Goal: Check status: Check status

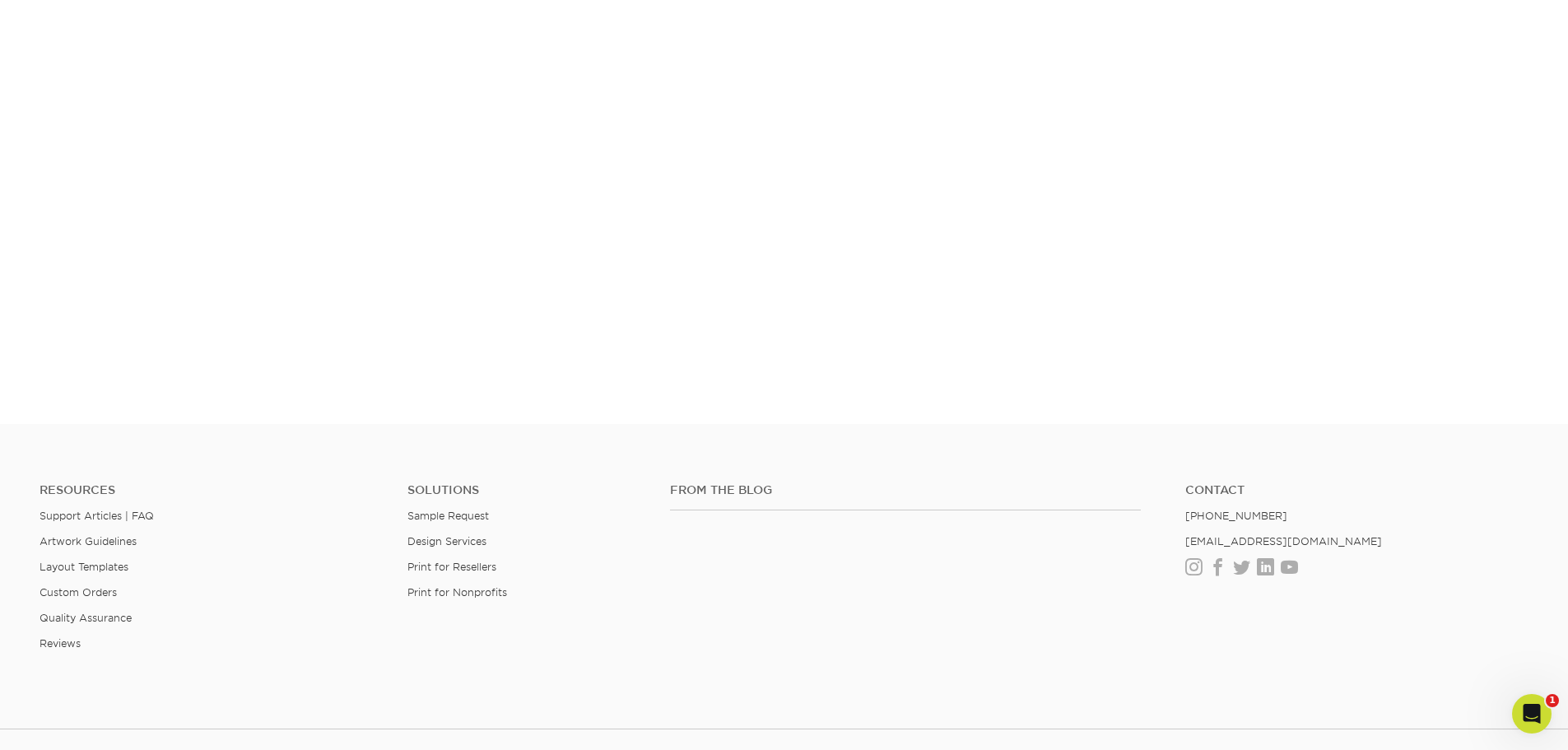
scroll to position [768, 0]
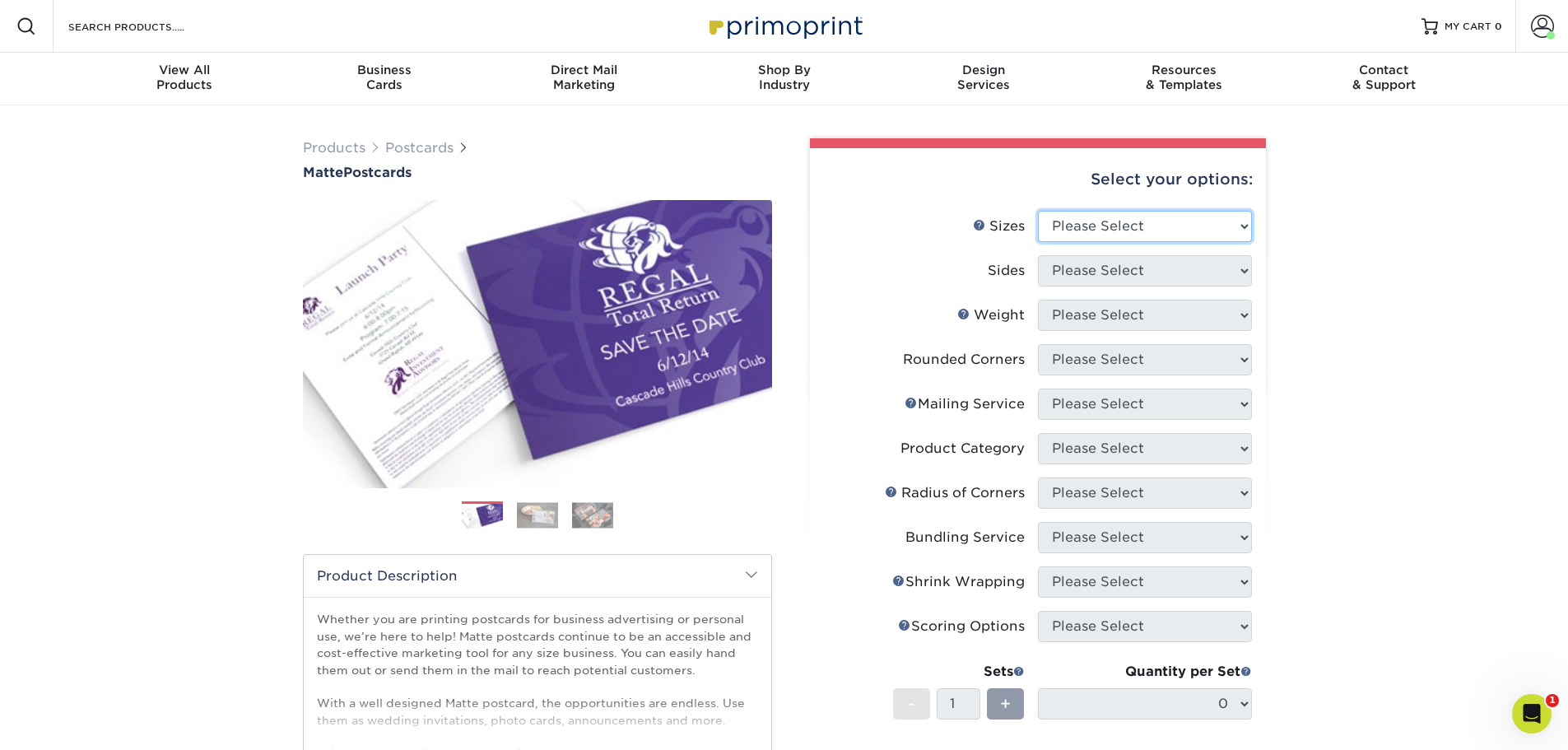
click at [1092, 233] on select "Please Select 1.5" x 7" 2" x 4" 2" x 6" 2" x 7" 2" x 8" 2.12" x 5.5" 2.125" x 5…" at bounding box center [1145, 226] width 214 height 32
drag, startPoint x: 1406, startPoint y: 420, endPoint x: 1413, endPoint y: 399, distance: 22.1
click at [1406, 420] on div "Products Postcards Matte Postcards Next $" at bounding box center [784, 588] width 1568 height 965
click at [1557, 39] on link "Account" at bounding box center [1542, 26] width 53 height 53
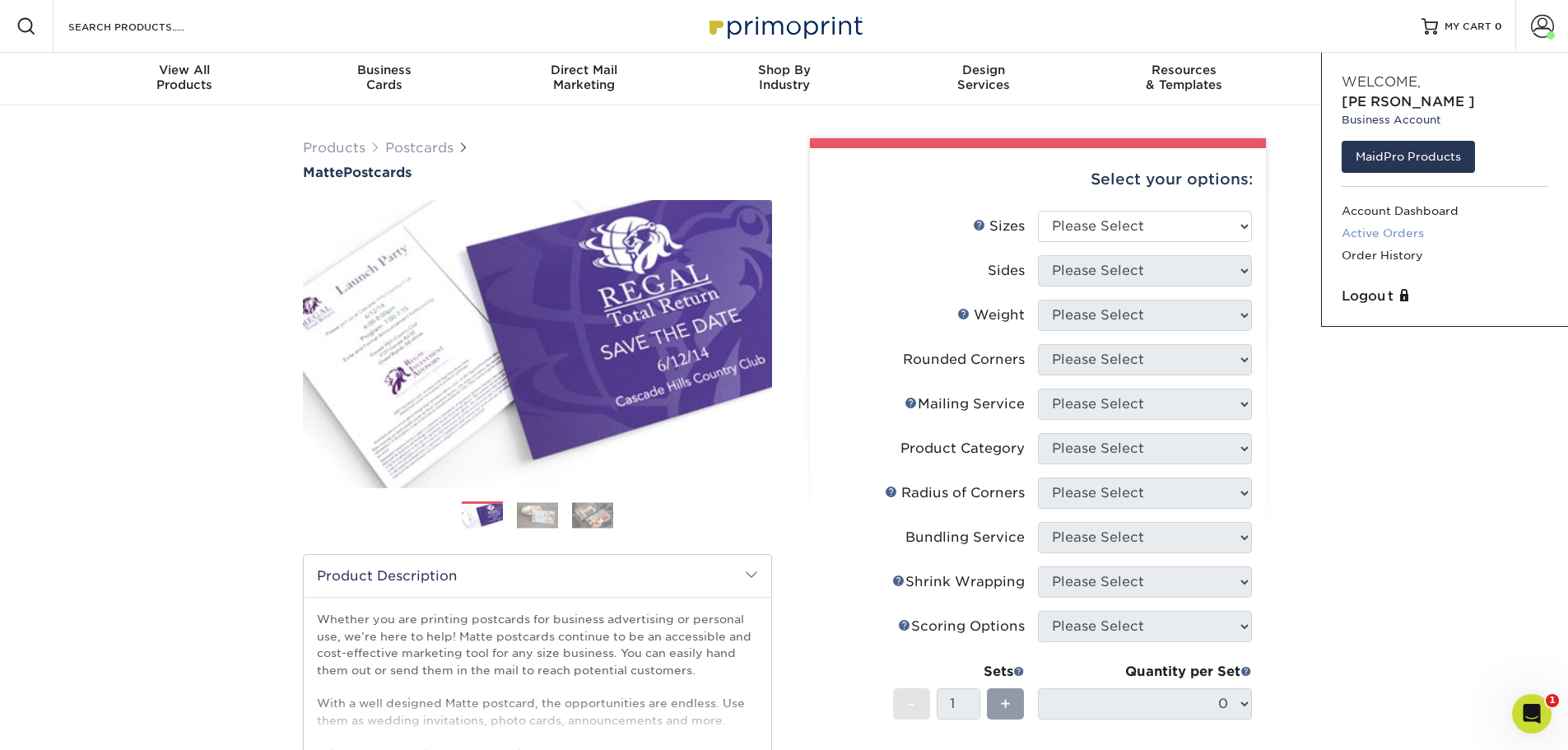
click at [1414, 222] on link "Active Orders" at bounding box center [1445, 233] width 207 height 22
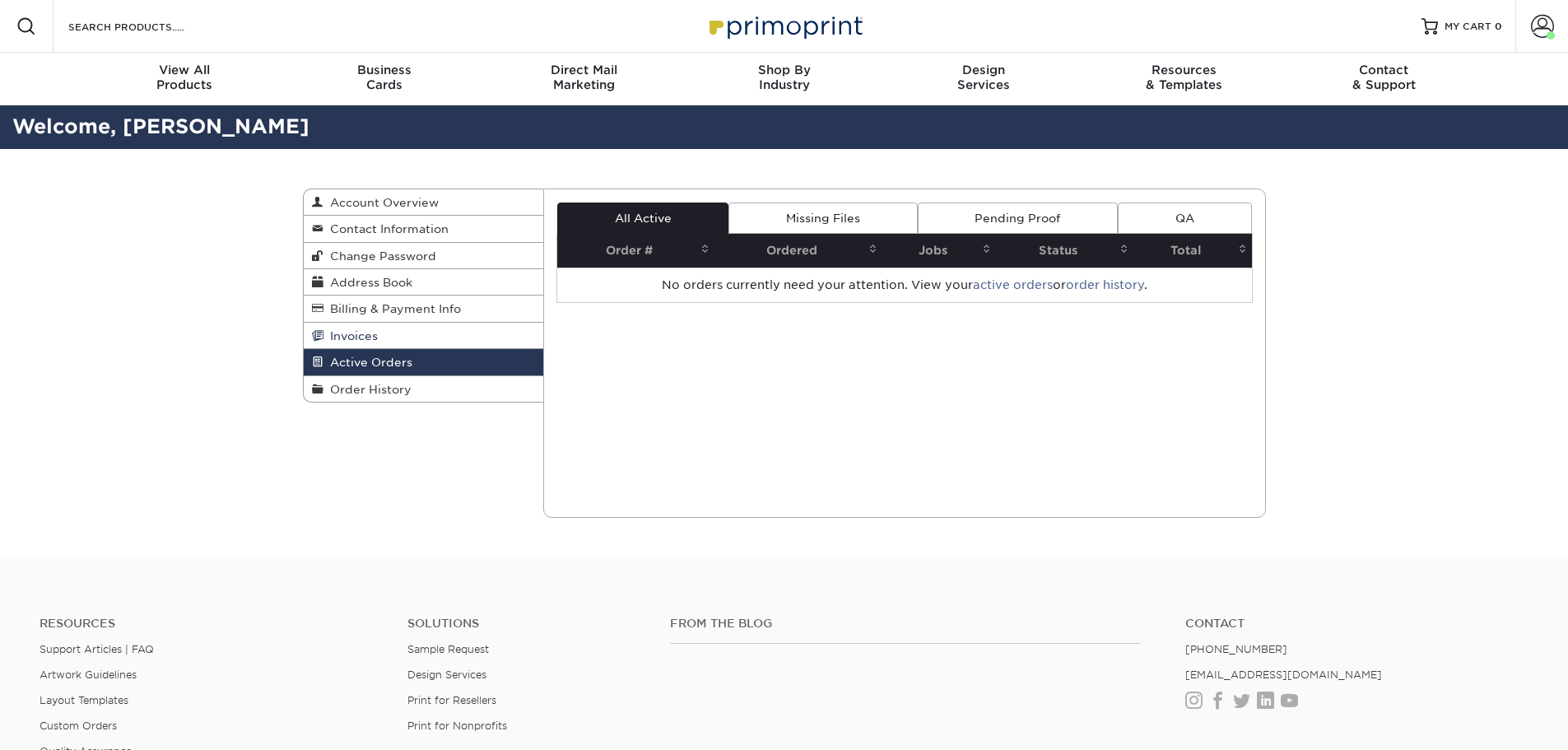
click at [353, 344] on link "Invoices" at bounding box center [423, 336] width 240 height 26
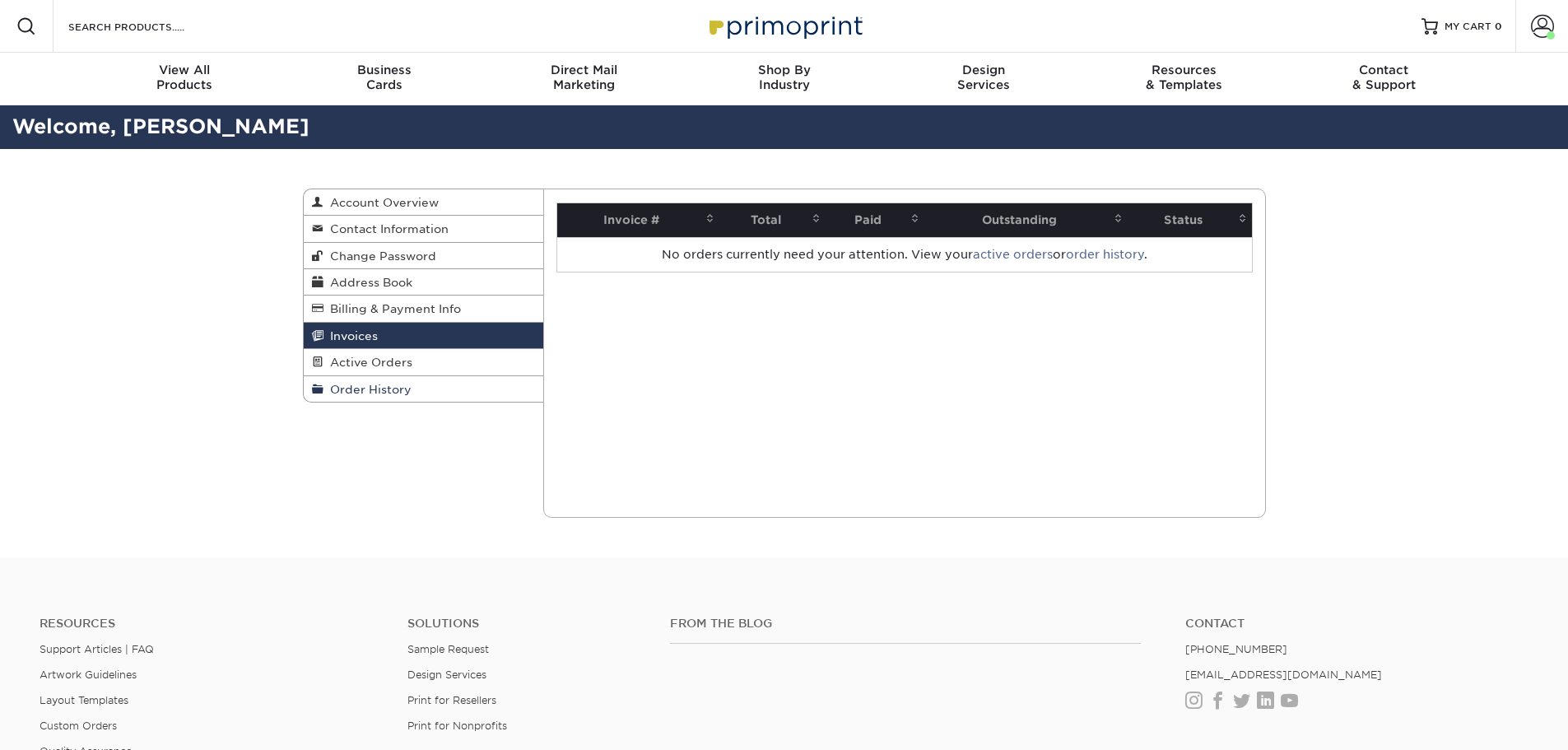
click at [349, 392] on span "Order History" at bounding box center [368, 389] width 88 height 13
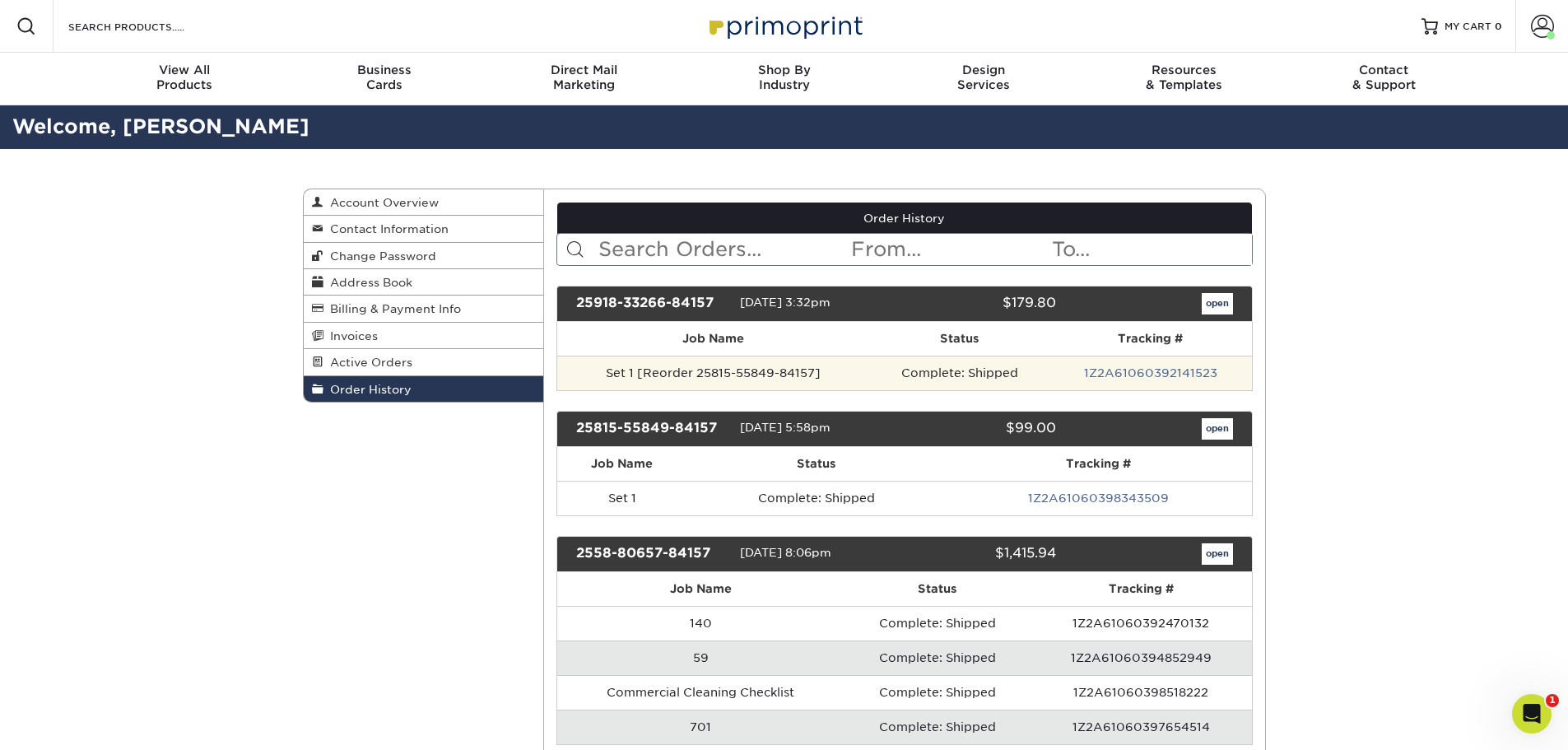
click at [683, 369] on td "Set 1 [Reorder 25815-55849-84157]" at bounding box center [713, 372] width 312 height 34
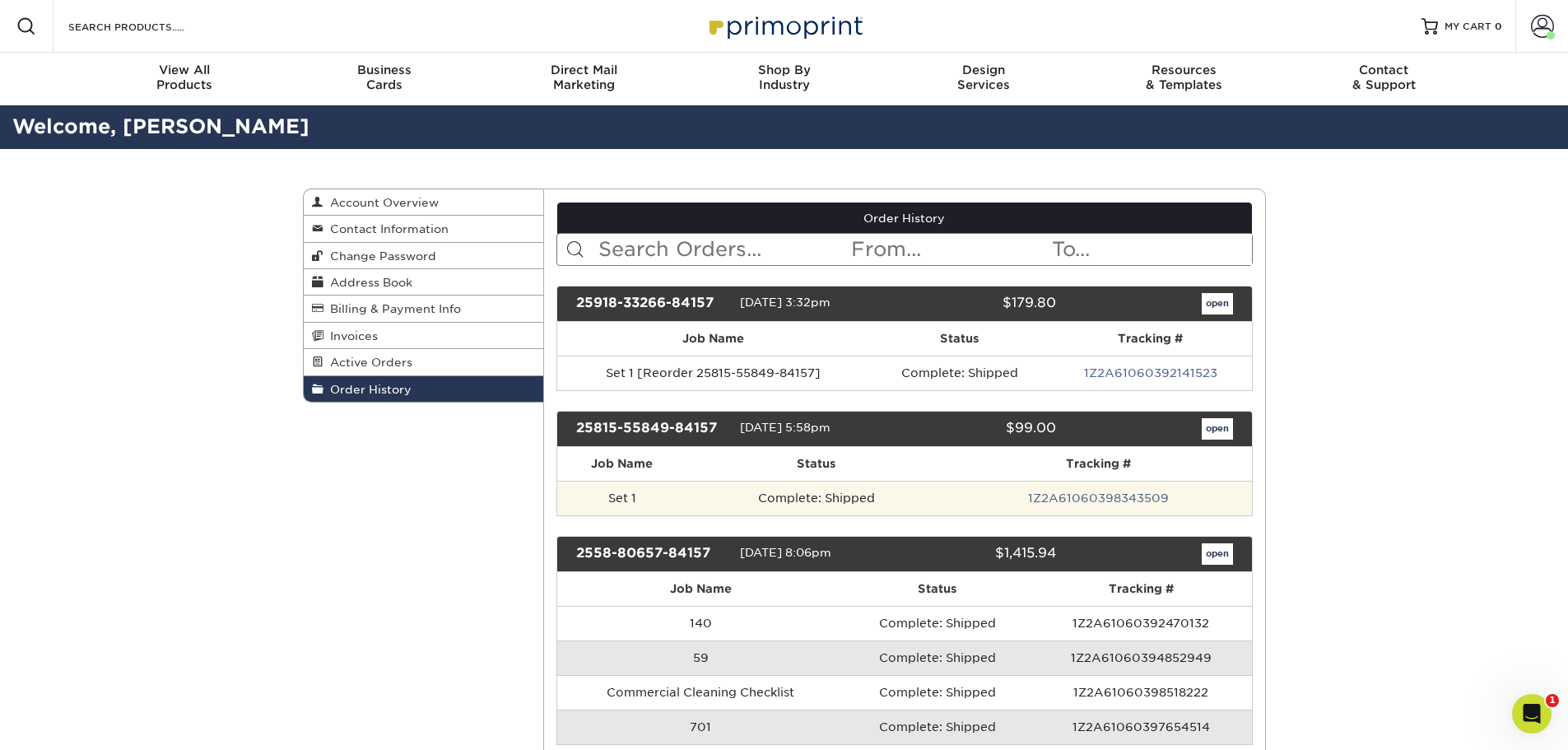
click at [801, 505] on td "Complete: Shipped" at bounding box center [816, 498] width 259 height 34
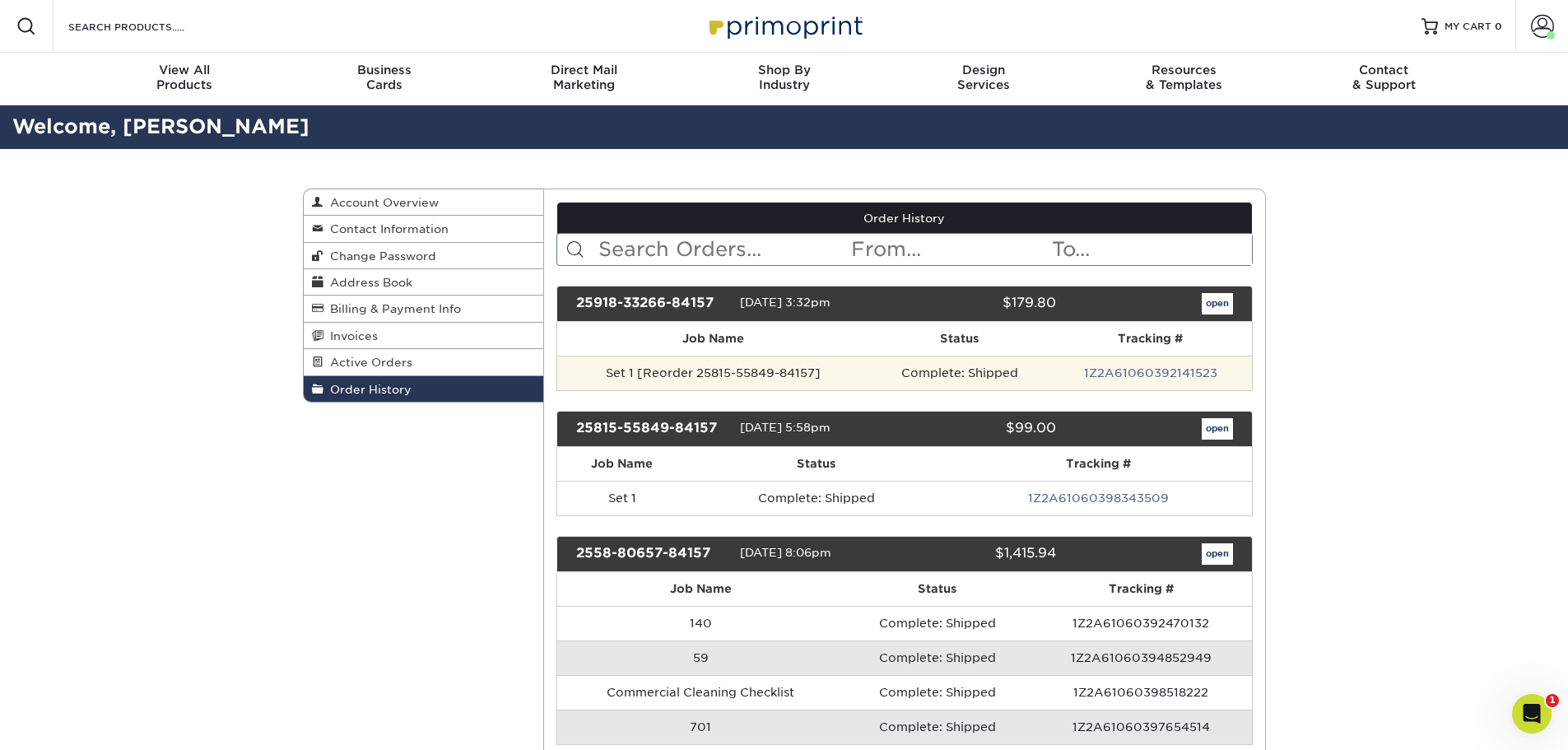
click at [729, 368] on td "Set 1 [Reorder 25815-55849-84157]" at bounding box center [713, 372] width 312 height 34
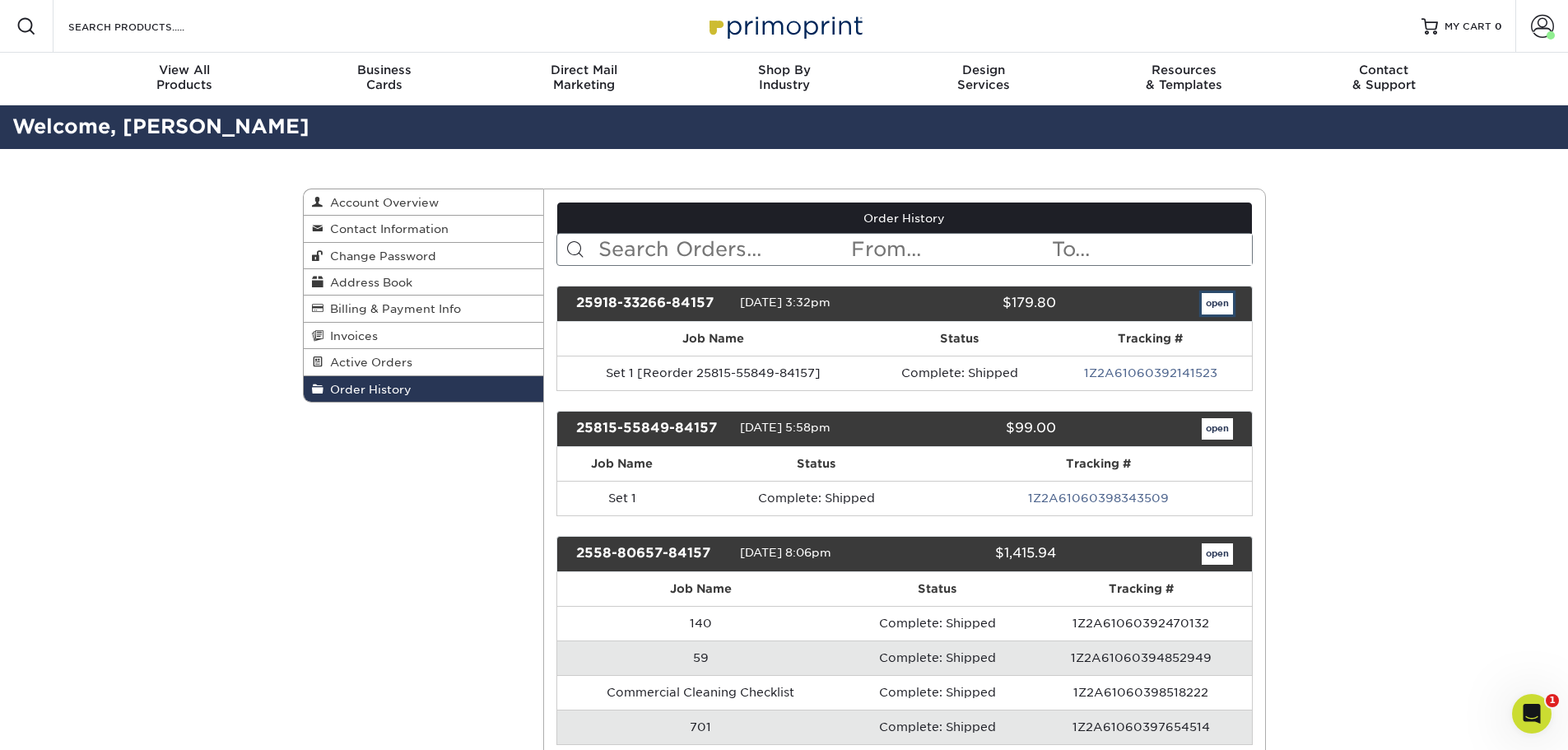
click at [1217, 302] on link "open" at bounding box center [1218, 304] width 32 height 21
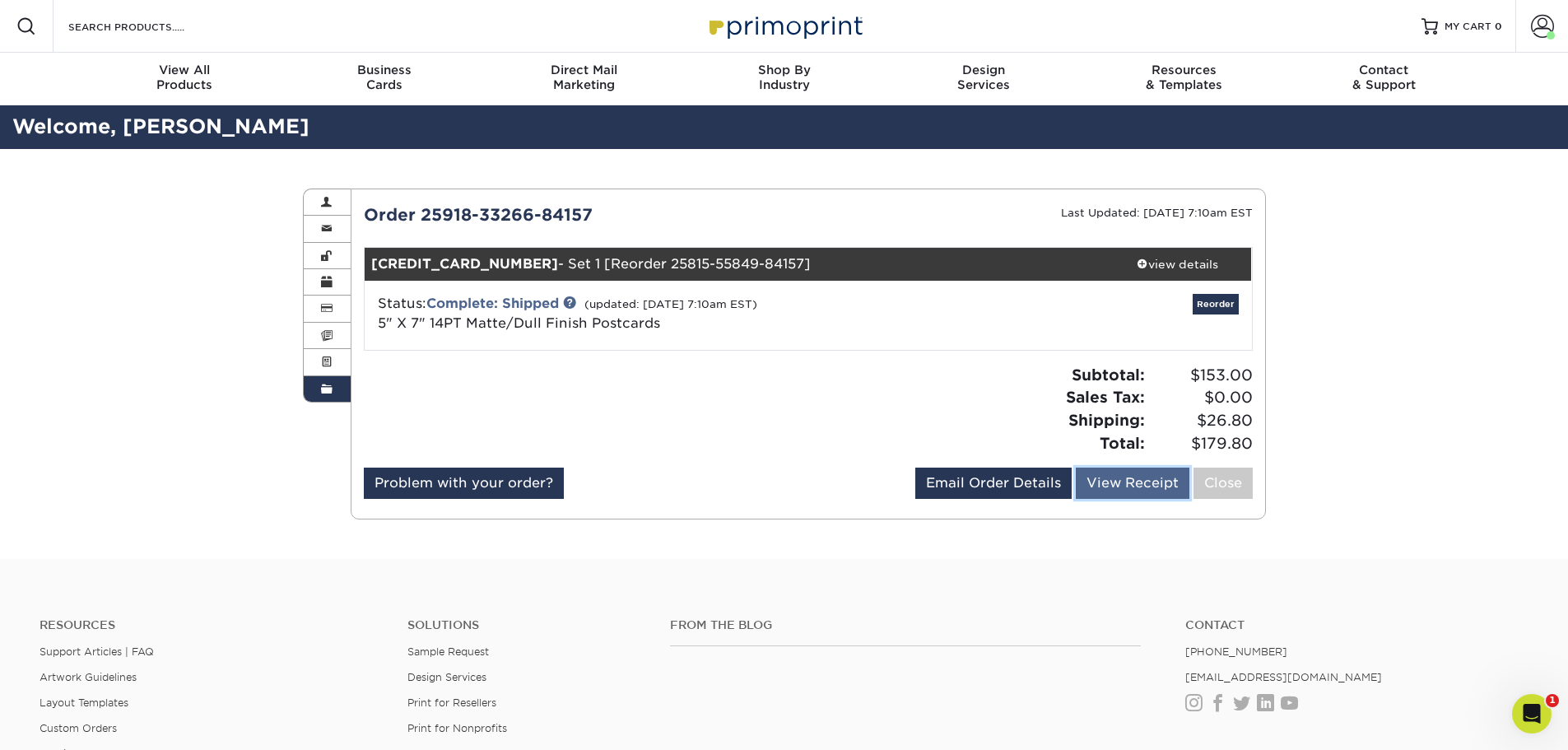
click at [1082, 483] on link "View Receipt" at bounding box center [1133, 484] width 113 height 32
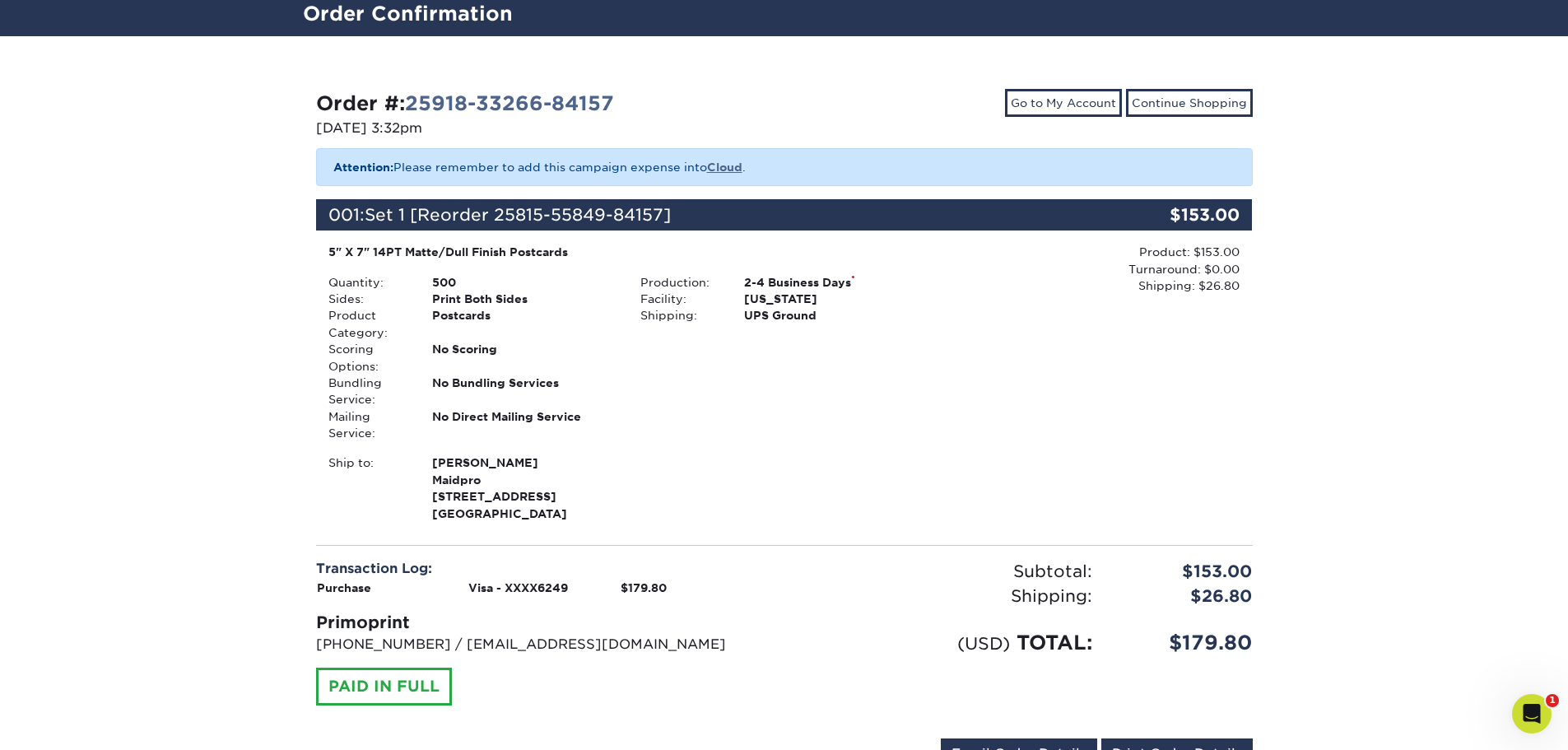
scroll to position [110, 0]
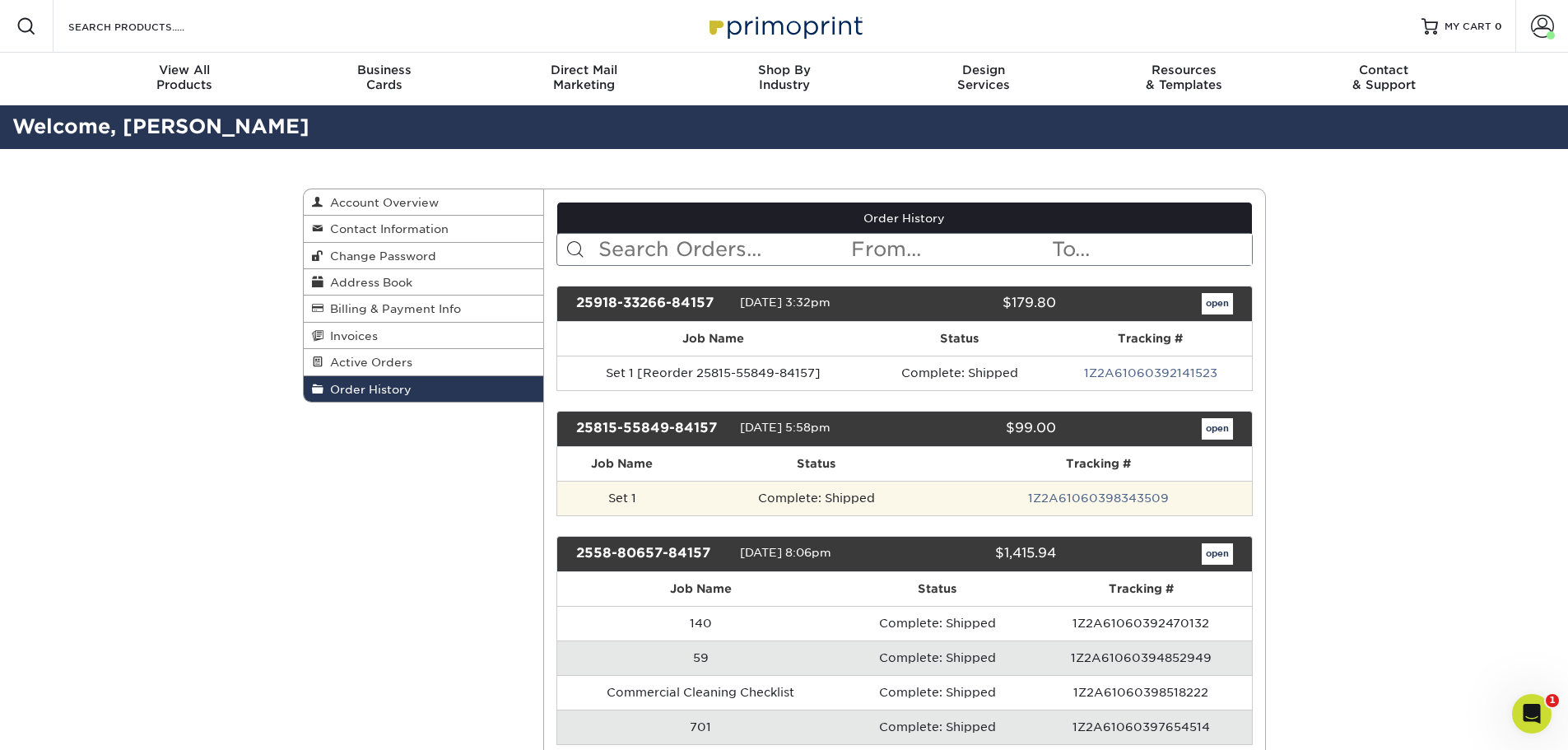
click at [640, 495] on td "Set 1" at bounding box center [621, 498] width 129 height 34
click at [1062, 495] on link "1Z2A61060398343509" at bounding box center [1099, 498] width 141 height 13
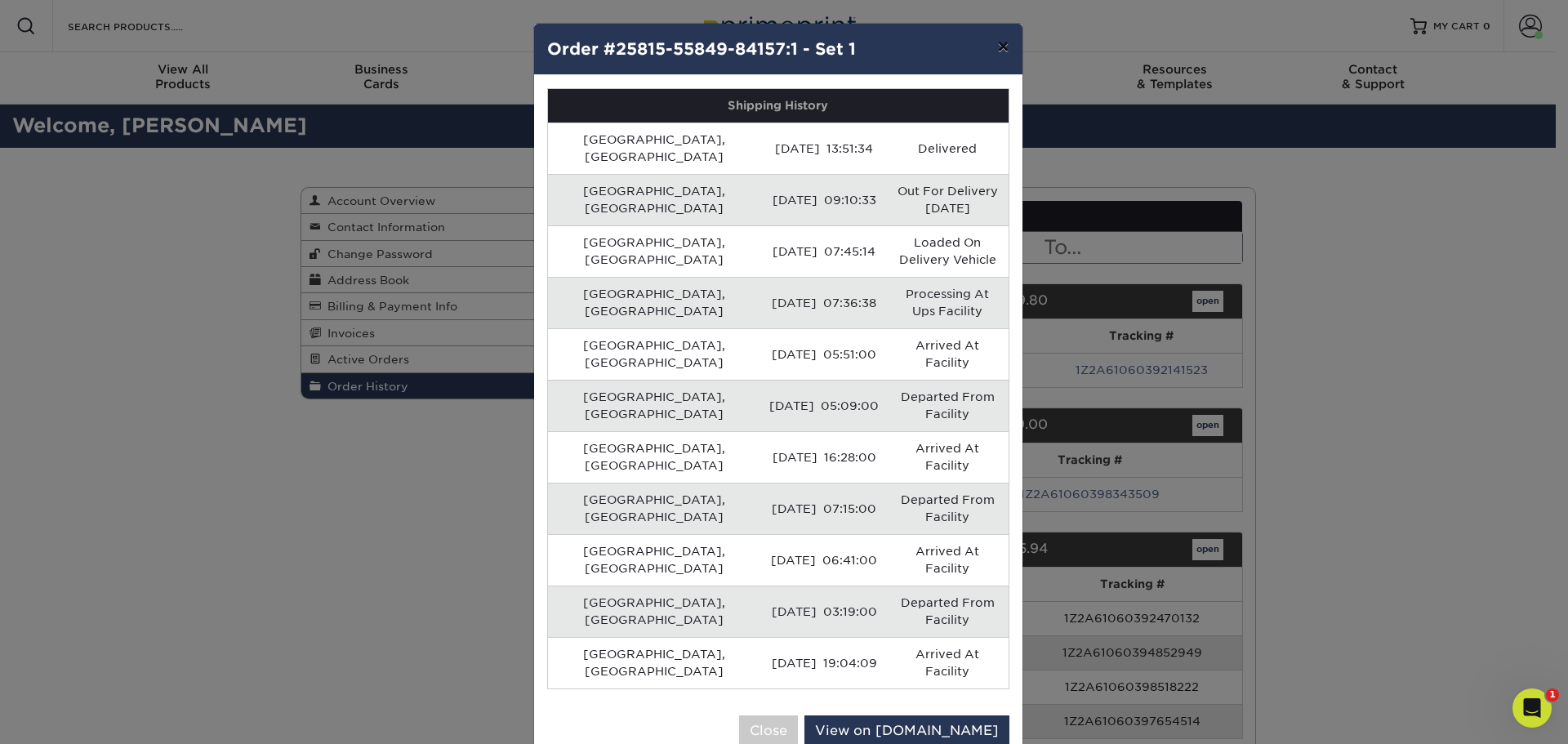
click at [1009, 45] on button "×" at bounding box center [1003, 47] width 38 height 46
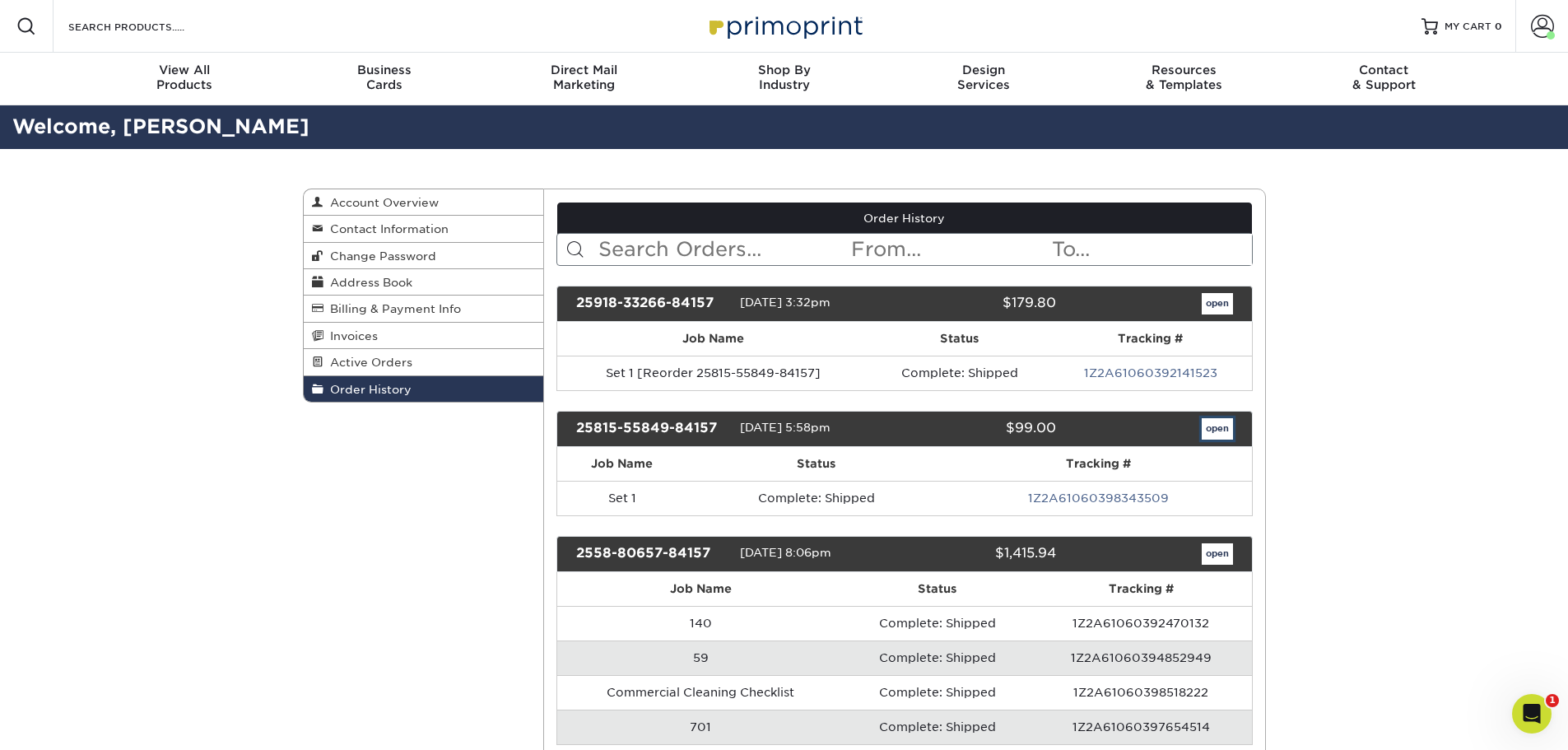
click at [1213, 426] on link "open" at bounding box center [1218, 429] width 32 height 21
